Goal: Task Accomplishment & Management: Manage account settings

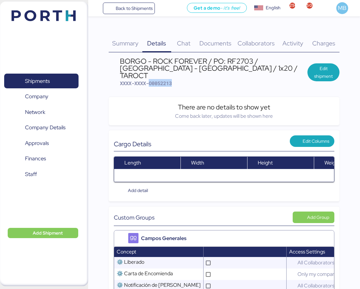
click at [49, 79] on span "Shipments" at bounding box center [37, 81] width 25 height 9
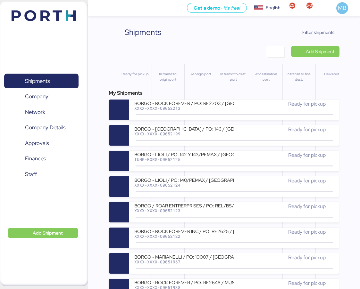
click at [333, 32] on span "Filter shipments" at bounding box center [318, 33] width 32 height 8
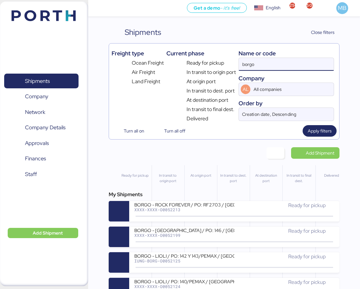
drag, startPoint x: 278, startPoint y: 67, endPoint x: 218, endPoint y: 66, distance: 59.9
click at [218, 66] on div "Freight type Ocean Freight Air Freight Land Freight Current phase Ready for pic…" at bounding box center [223, 84] width 225 height 77
paste input "A0052206"
type input "A0052206"
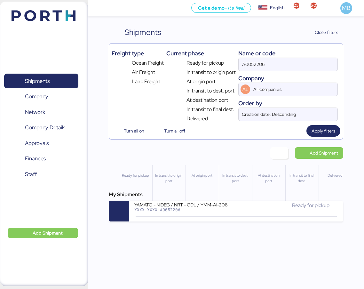
click at [223, 213] on div "YAMATO - NIDEG / NRT - GDL / YMM-AI-208 XXXX-XXXX-A0052206" at bounding box center [186, 209] width 102 height 14
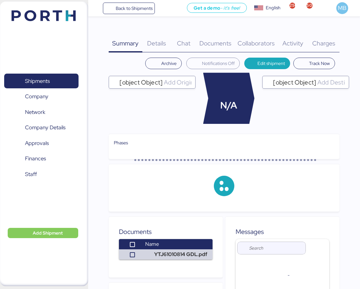
click at [329, 50] on div "Charges 0" at bounding box center [323, 40] width 31 height 26
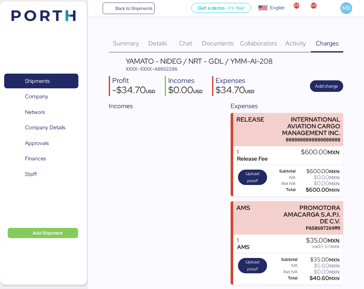
click at [327, 89] on span "Add charge" at bounding box center [326, 86] width 23 height 8
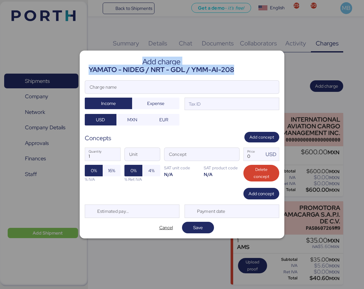
drag, startPoint x: 235, startPoint y: 68, endPoint x: 88, endPoint y: 69, distance: 146.7
click at [88, 69] on header "Add charge YAMATO - NIDEG / NRT - GDL / YMM-AI-208" at bounding box center [182, 65] width 195 height 19
click at [121, 68] on div "YAMATO - NIDEG / NRT - GDL / YMM-AI-208" at bounding box center [162, 70] width 146 height 10
drag, startPoint x: 235, startPoint y: 71, endPoint x: 90, endPoint y: 74, distance: 144.5
click at [90, 74] on div "YAMATO - NIDEG / NRT - GDL / YMM-AI-208" at bounding box center [162, 70] width 146 height 10
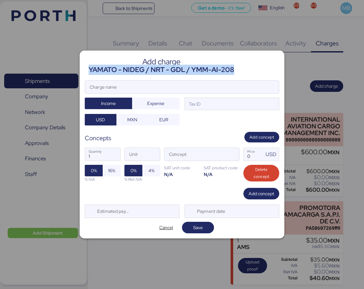
copy div "YAMATO - NIDEG / NRT - GDL / YMM-AI-208"
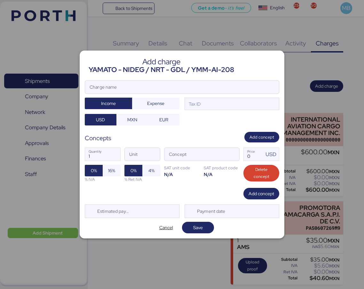
click at [123, 87] on input "Charge name" at bounding box center [182, 87] width 194 height 13
paste input "YAMATO - NIDEG / NRT - GDL / YMM-AI-208"
type input "YAMATO - NIDEG / NRT - GDL / YMM-AI-208"
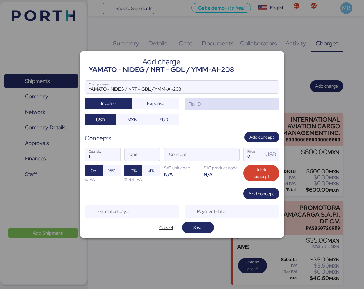
click at [222, 103] on div "Tax ID" at bounding box center [232, 104] width 95 height 13
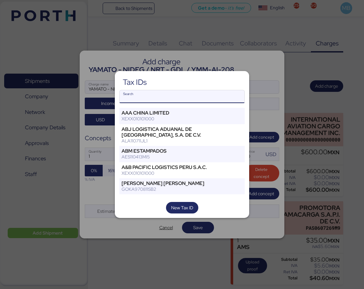
click at [179, 102] on input "Search" at bounding box center [182, 96] width 125 height 13
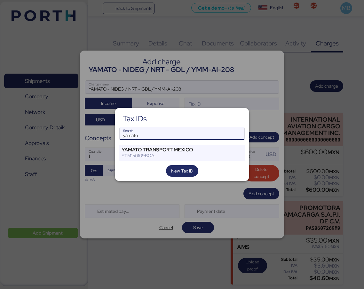
type input "yamato"
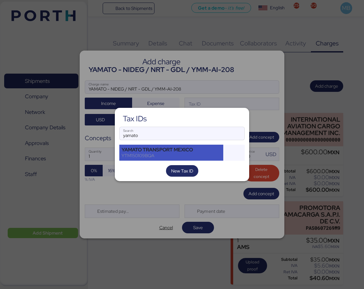
click at [156, 155] on div "YTM150109BQA" at bounding box center [172, 156] width 100 height 6
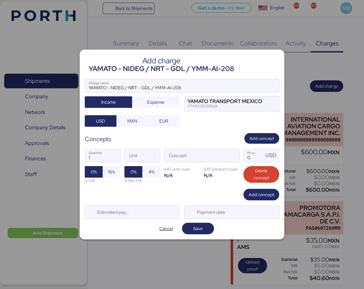
click at [227, 159] on span "button" at bounding box center [232, 157] width 13 height 13
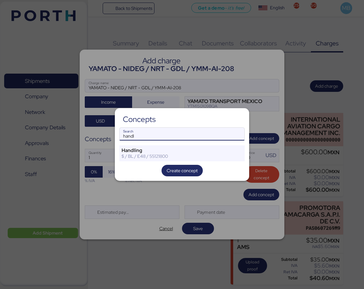
drag, startPoint x: 150, startPoint y: 130, endPoint x: 79, endPoint y: 131, distance: 70.8
click at [79, 131] on div "Concepts handl Search Handling $ / BL / E48 / 55121800 Create concept" at bounding box center [182, 144] width 364 height 289
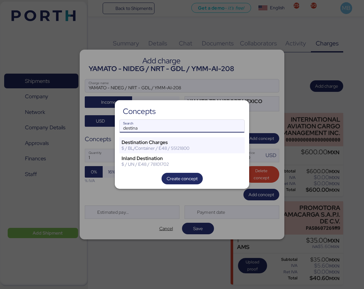
type input "destina"
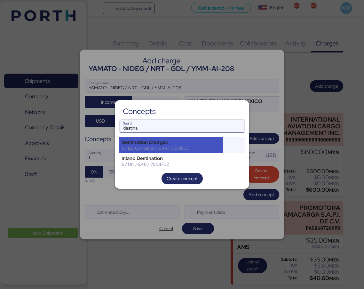
click at [185, 147] on div "$ / BL/Container / E48 / 55121800" at bounding box center [172, 148] width 100 height 6
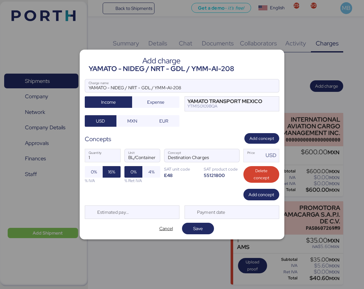
click at [255, 157] on input "Price USD" at bounding box center [254, 155] width 20 height 13
type input "0"
click at [133, 121] on span "MXN" at bounding box center [132, 121] width 10 height 8
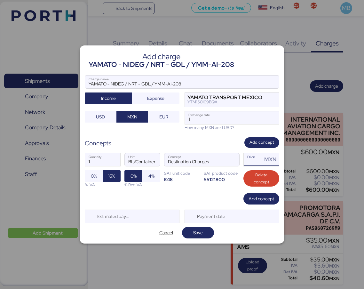
click at [256, 160] on input "Price MXN" at bounding box center [253, 159] width 19 height 13
type input "700"
click at [260, 199] on span "Add concept" at bounding box center [262, 199] width 26 height 8
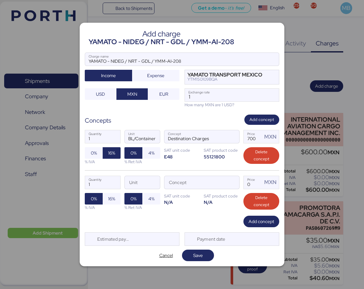
click at [235, 182] on span "button" at bounding box center [232, 183] width 13 height 13
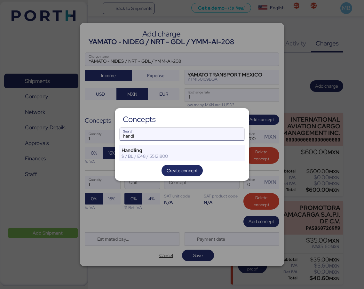
type input "handl"
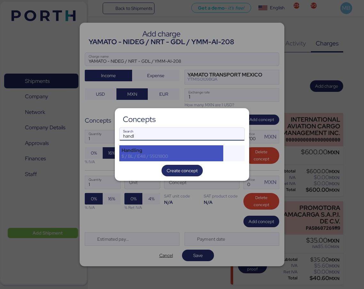
click at [168, 153] on div "Handling" at bounding box center [172, 151] width 100 height 6
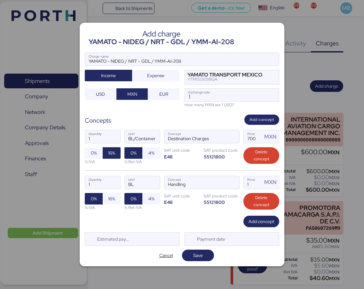
click at [115, 201] on span "16%" at bounding box center [111, 199] width 7 height 8
drag, startPoint x: 254, startPoint y: 182, endPoint x: 238, endPoint y: 182, distance: 15.7
click at [238, 182] on div "1 Quantity BL Unit Handling Concept 1 Price MXN 0% 16% % IVA 0% 4% % Ret IVA SA…" at bounding box center [182, 192] width 195 height 45
type input "680"
click at [270, 224] on span "Add concept" at bounding box center [262, 222] width 26 height 8
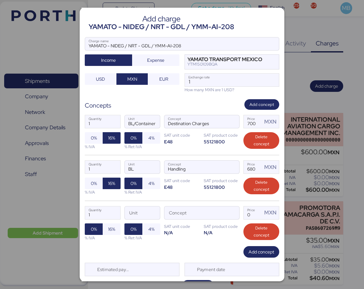
click at [230, 213] on span "button" at bounding box center [232, 214] width 13 height 13
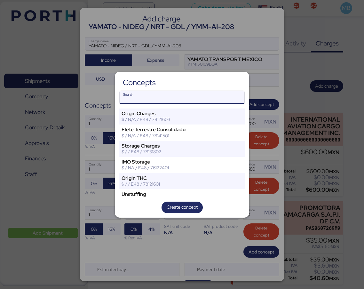
click at [156, 96] on input "Search" at bounding box center [182, 97] width 125 height 13
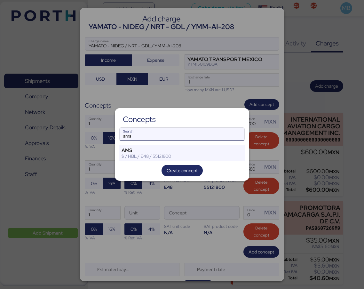
type input "ams"
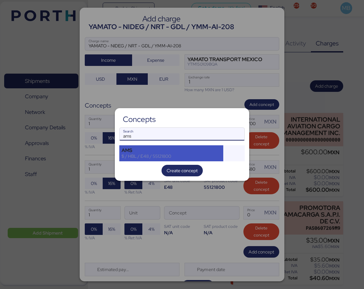
click at [148, 153] on div "AMS" at bounding box center [172, 151] width 100 height 6
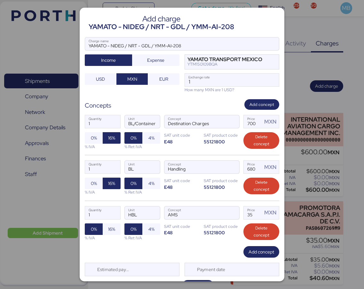
click at [111, 227] on span "16%" at bounding box center [111, 229] width 7 height 8
drag, startPoint x: 231, startPoint y: 213, endPoint x: 222, endPoint y: 212, distance: 9.3
click at [222, 212] on div "1 Quantity HBL Unit AMS Concept 35 Price MXN 0% 16% % IVA 0% 4% % Ret IVA SAT u…" at bounding box center [182, 223] width 195 height 45
type input "340"
drag, startPoint x: 208, startPoint y: 82, endPoint x: 146, endPoint y: 71, distance: 62.7
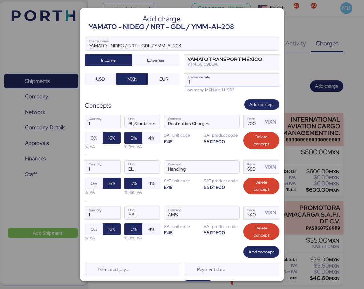
click at [146, 71] on div "YAMATO - NIDEG / NRT - GDL / YMM-AI-208 Charge name Income Expense YAMATO TRANS…" at bounding box center [182, 65] width 195 height 56
paste input "18.3428"
type input "18.3428"
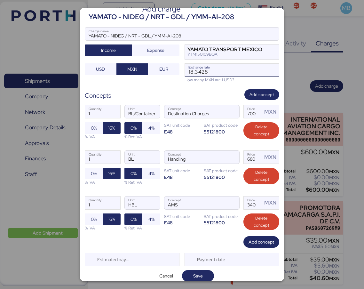
scroll to position [15, 0]
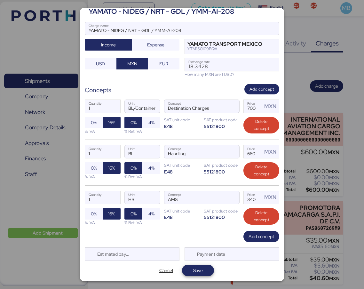
click at [198, 269] on span "Save" at bounding box center [198, 271] width 10 height 8
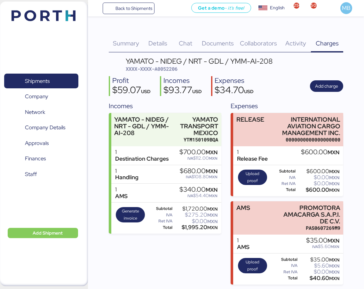
click at [44, 85] on span "Shipments" at bounding box center [37, 81] width 25 height 9
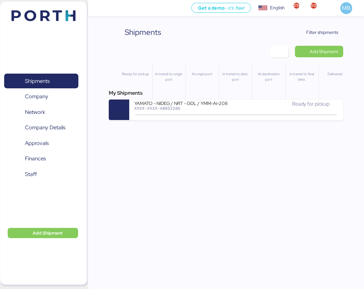
click at [324, 32] on span "Filter shipments" at bounding box center [323, 33] width 32 height 8
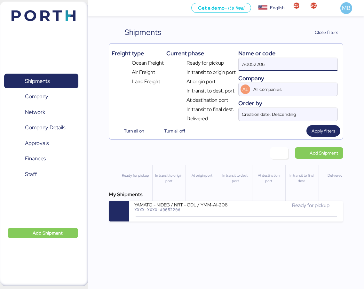
click at [215, 67] on div "Freight type Ocean Freight Air Freight Land Freight Current phase Ready for pic…" at bounding box center [226, 84] width 229 height 77
paste input "O0052200"
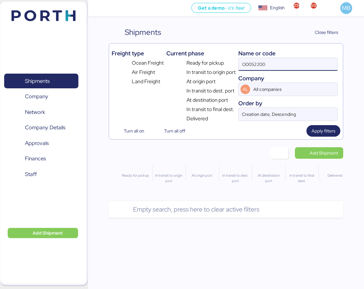
type input "O0052200"
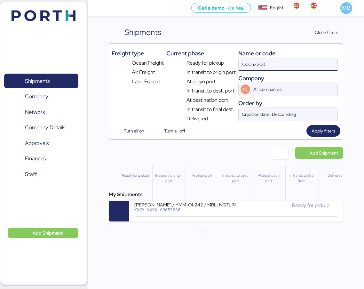
click at [205, 209] on div "XXXX-XXXX-O0052200" at bounding box center [186, 210] width 102 height 4
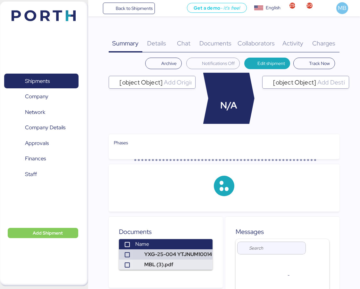
click at [328, 37] on div "Charges 0" at bounding box center [323, 40] width 31 height 26
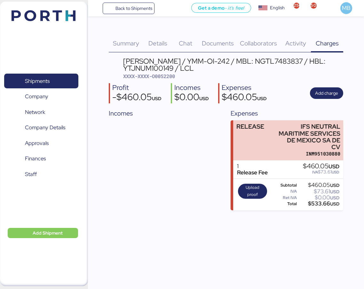
click at [335, 93] on span "Add charge" at bounding box center [326, 93] width 23 height 8
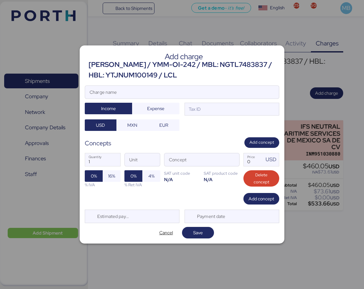
drag, startPoint x: 231, startPoint y: 76, endPoint x: 90, endPoint y: 64, distance: 141.4
click at [90, 64] on div "[PERSON_NAME] / YMM-OI-242 / MBL: NGTL7483837 / HBL: YTJNUM100149 / LCL" at bounding box center [184, 70] width 191 height 21
copy div "[PERSON_NAME] / YMM-OI-242 / MBL: NGTL7483837 / HBL: YTJNUM100149 / LCL"
click at [135, 92] on input "Charge name" at bounding box center [182, 92] width 194 height 13
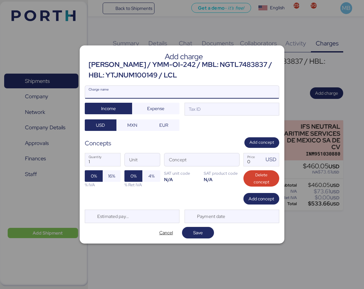
paste input "[PERSON_NAME] / YMM-OI-242 / MBL: NGTL7483837 / HBL: YTJNUM100149 / LCL"
type input "[PERSON_NAME] / YMM-OI-242 / MBL: NGTL7483837 / HBL: YTJNUM100149 / LCL"
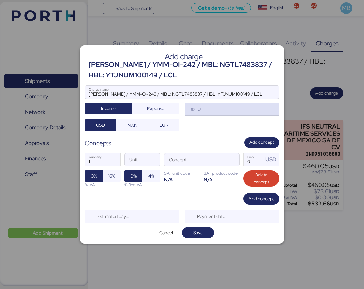
click at [226, 110] on div "Tax ID" at bounding box center [232, 109] width 95 height 13
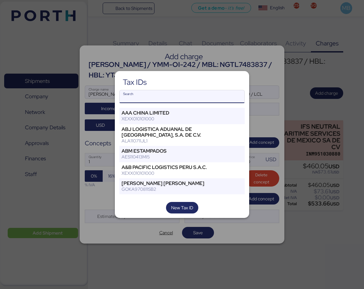
click at [171, 97] on input "Search" at bounding box center [182, 96] width 125 height 13
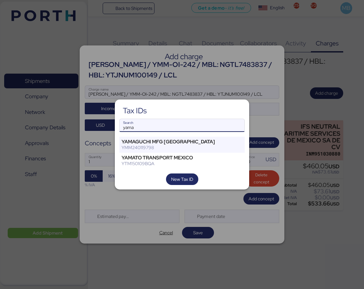
type input "yama"
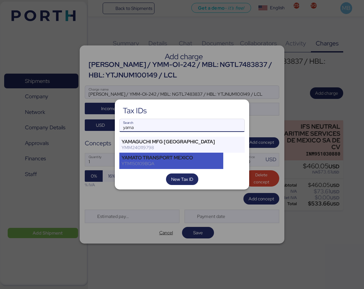
click at [176, 164] on div "YTM150109BQA" at bounding box center [172, 164] width 100 height 6
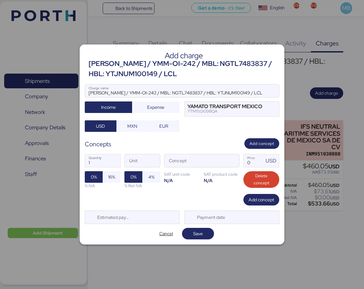
click at [232, 162] on span "button" at bounding box center [232, 162] width 13 height 13
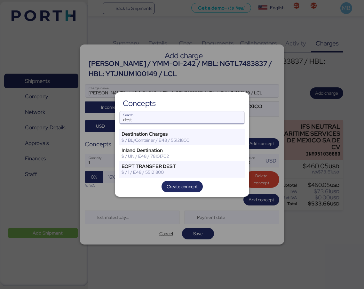
type input "dest"
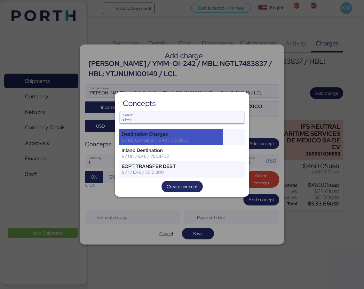
click at [161, 133] on div "Destination Charges" at bounding box center [172, 134] width 100 height 6
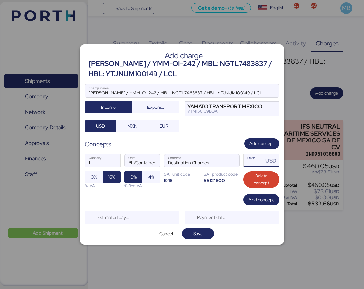
drag, startPoint x: 258, startPoint y: 158, endPoint x: 247, endPoint y: 158, distance: 11.2
click at [247, 158] on input "Price USD" at bounding box center [254, 160] width 20 height 13
type input "490.05"
click at [266, 196] on span "Add concept" at bounding box center [262, 200] width 26 height 8
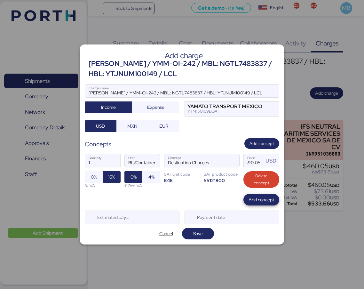
scroll to position [0, 0]
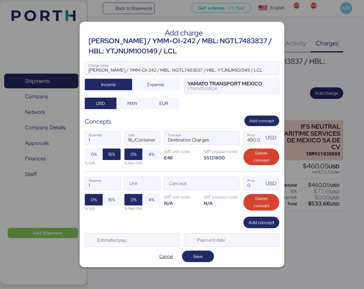
click at [235, 182] on span "button" at bounding box center [232, 185] width 13 height 13
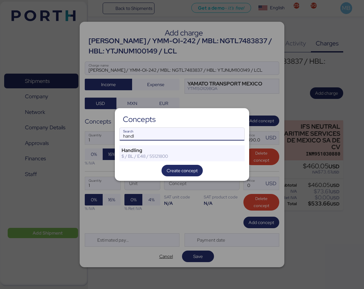
type input "handl"
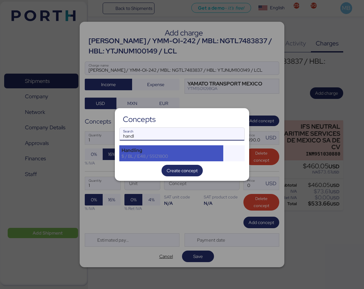
click at [159, 155] on div "$ / BL / E48 / 55121800" at bounding box center [172, 156] width 100 height 6
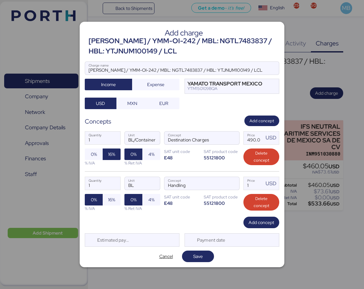
click at [109, 201] on span "16%" at bounding box center [111, 200] width 7 height 8
drag, startPoint x: 259, startPoint y: 184, endPoint x: 227, endPoint y: 184, distance: 31.7
click at [227, 184] on div "1 Quantity BL Unit Handling Concept 1 Price USD 0% 16% % IVA 0% 4% % Ret IVA SA…" at bounding box center [182, 193] width 195 height 45
type input "36"
click at [251, 220] on span "Add concept" at bounding box center [262, 223] width 26 height 8
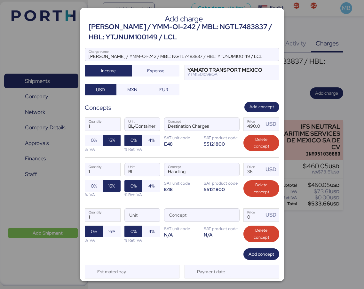
click at [231, 214] on span "button" at bounding box center [232, 216] width 13 height 13
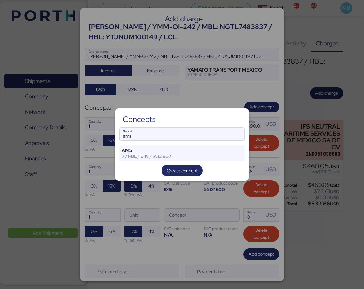
type input "ams"
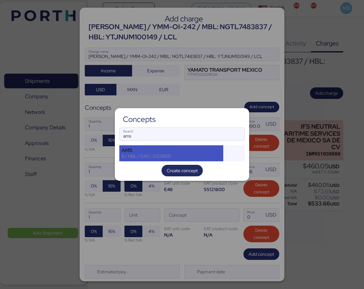
click at [154, 149] on div "AMS" at bounding box center [172, 151] width 100 height 6
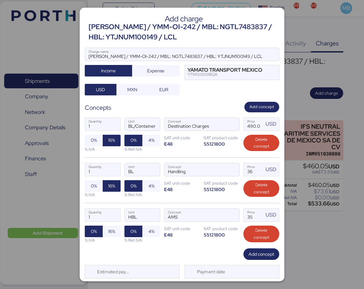
click at [109, 233] on span "16%" at bounding box center [111, 232] width 7 height 8
drag, startPoint x: 255, startPoint y: 214, endPoint x: 229, endPoint y: 209, distance: 26.3
click at [229, 209] on div "1 Quantity HBL Unit AMS Concept 35 Price USD 0% 16% % IVA 0% 4% % Ret IVA SAT u…" at bounding box center [182, 225] width 195 height 45
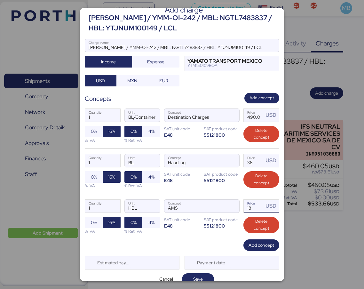
scroll to position [18, 0]
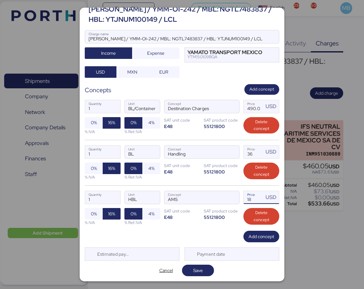
type input "18"
click at [204, 267] on span "Save" at bounding box center [198, 270] width 22 height 9
